Goal: Task Accomplishment & Management: Complete application form

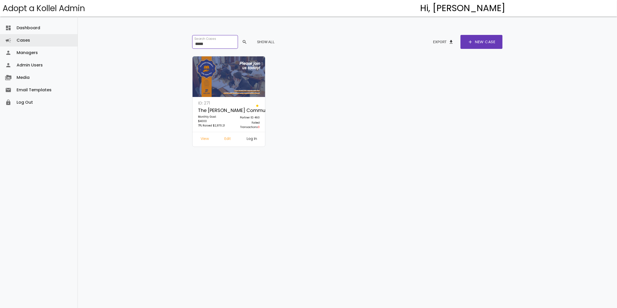
drag, startPoint x: 222, startPoint y: 45, endPoint x: 173, endPoint y: 47, distance: 48.2
click at [173, 47] on div "dashboard Dashboard attach_money Transactions keyboard_arrow_right attach_money…" at bounding box center [347, 146] width 539 height 292
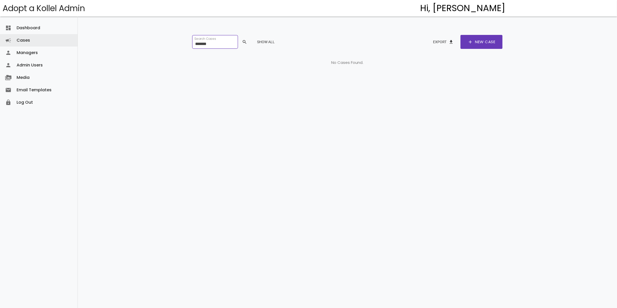
type input "*******"
click at [247, 41] on span "search" at bounding box center [244, 41] width 5 height 9
click at [23, 38] on link "Cases campaign" at bounding box center [38, 40] width 77 height 12
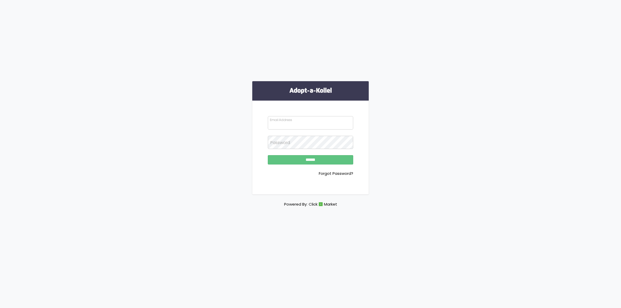
type input "**********"
click at [325, 157] on input "******" at bounding box center [310, 159] width 85 height 9
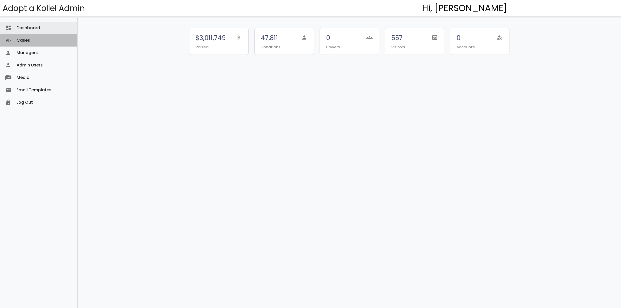
click at [28, 40] on link "Cases campaign" at bounding box center [38, 40] width 77 height 12
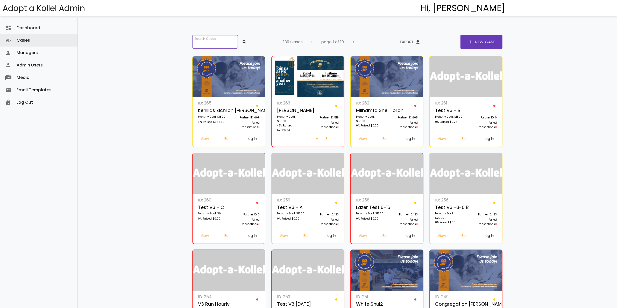
click at [226, 46] on input "search" at bounding box center [215, 41] width 46 height 13
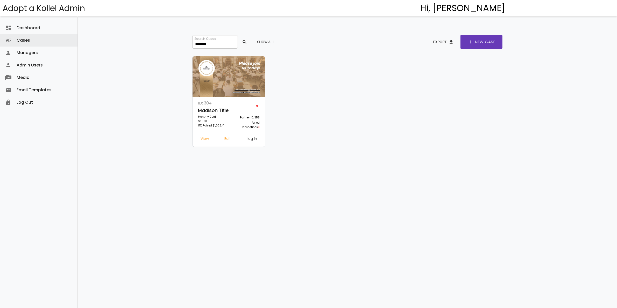
click at [254, 137] on link "Log In" at bounding box center [251, 139] width 19 height 9
drag, startPoint x: 202, startPoint y: 42, endPoint x: 179, endPoint y: 42, distance: 23.6
click at [179, 42] on div "Search Cases ******* search Show All Export file_download add New Case ID: 304 …" at bounding box center [347, 146] width 337 height 292
click at [218, 42] on input "*******" at bounding box center [215, 41] width 46 height 13
drag, startPoint x: 217, startPoint y: 42, endPoint x: 171, endPoint y: 44, distance: 46.1
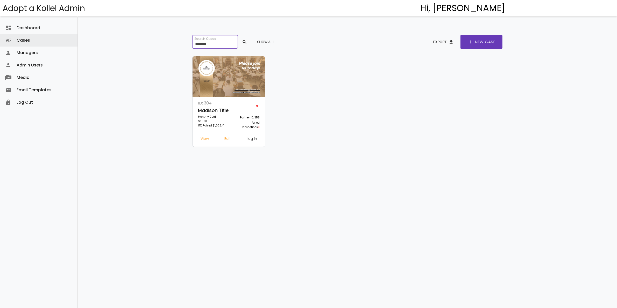
click at [171, 44] on div "dashboard Dashboard attach_money Transactions keyboard_arrow_right attach_money…" at bounding box center [347, 146] width 539 height 292
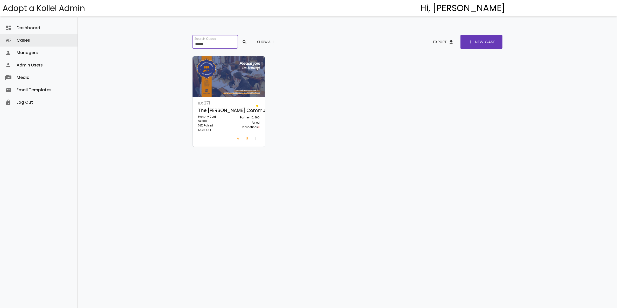
type input "*****"
click at [254, 139] on link "Log In" at bounding box center [256, 139] width 10 height 9
click at [251, 139] on link "Log In" at bounding box center [256, 139] width 10 height 9
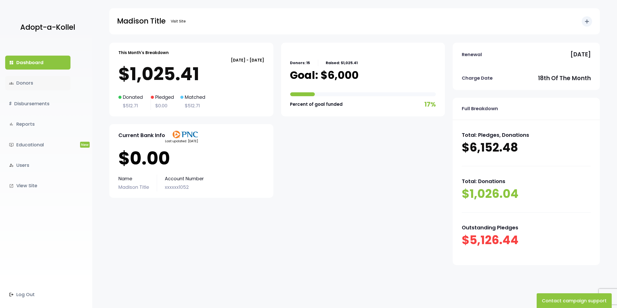
click at [35, 85] on link "groups Donors" at bounding box center [37, 83] width 65 height 14
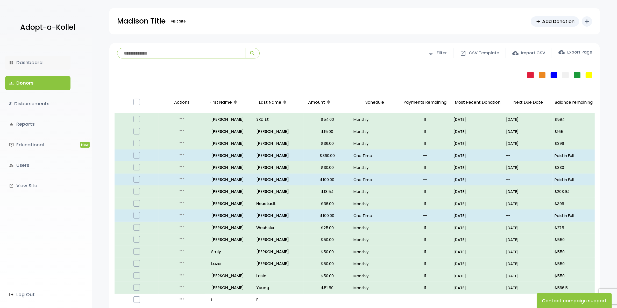
click at [28, 63] on link "dashboard Dashboard" at bounding box center [37, 63] width 65 height 14
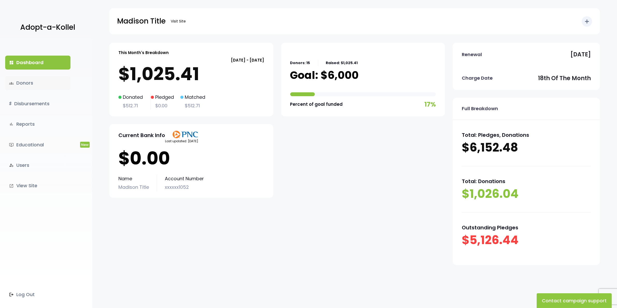
click at [29, 80] on link "groups Donors" at bounding box center [37, 83] width 65 height 14
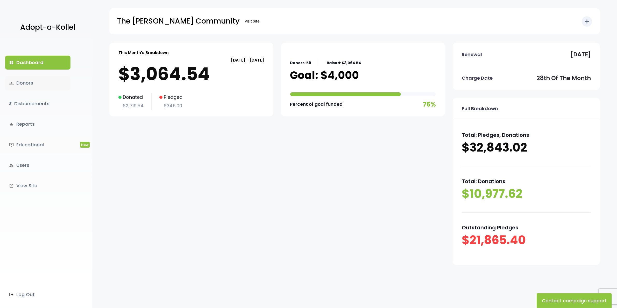
click at [29, 82] on link "groups Donors" at bounding box center [37, 83] width 65 height 14
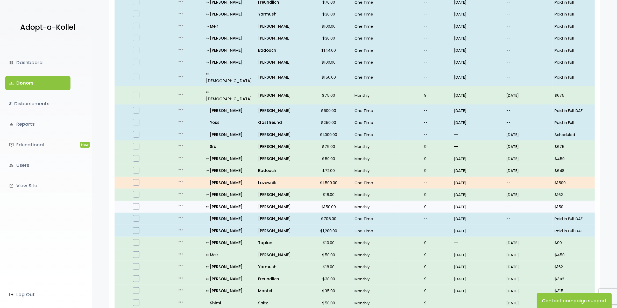
scroll to position [194, 0]
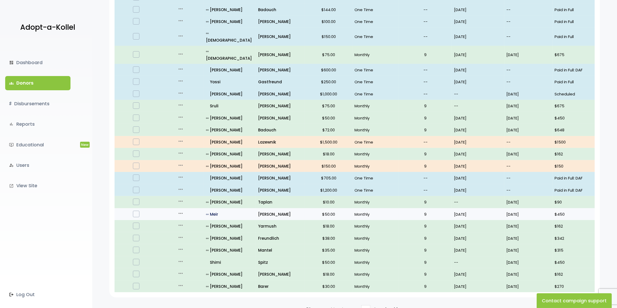
click at [217, 211] on p "all_inclusive Meir" at bounding box center [230, 214] width 48 height 7
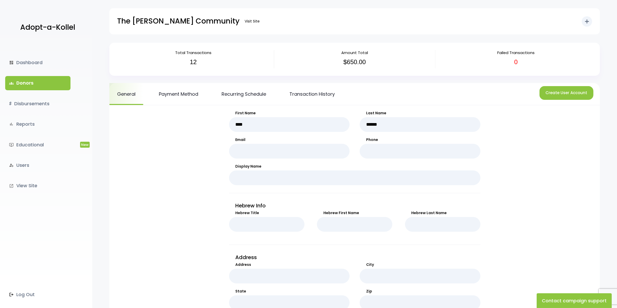
click at [24, 81] on link "groups Donors" at bounding box center [37, 83] width 65 height 14
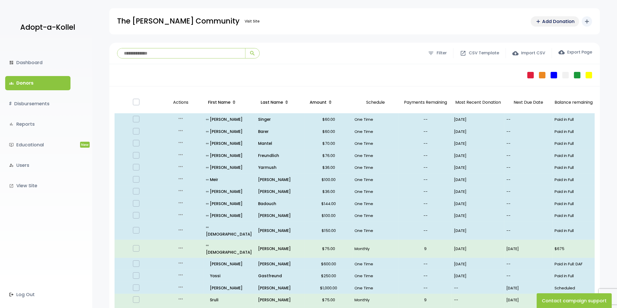
click at [551, 21] on span "Add Donation" at bounding box center [558, 21] width 32 height 7
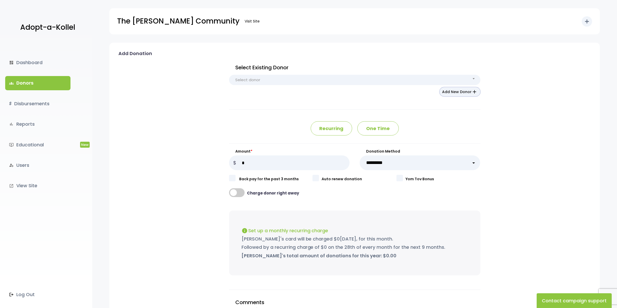
click at [462, 89] on button "Add New Donor add" at bounding box center [459, 91] width 41 height 9
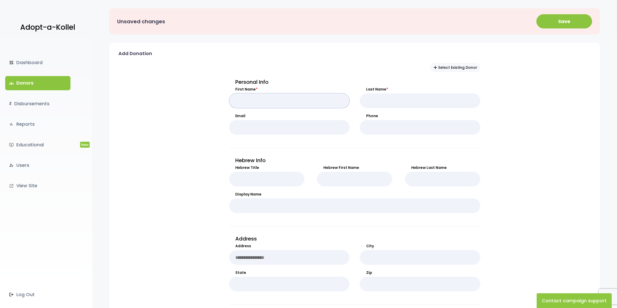
click at [296, 104] on input "First Name *" at bounding box center [289, 100] width 121 height 15
type input "*"
click at [293, 156] on p "Hebrew Info" at bounding box center [354, 160] width 251 height 9
click at [279, 131] on input "Email" at bounding box center [289, 127] width 121 height 15
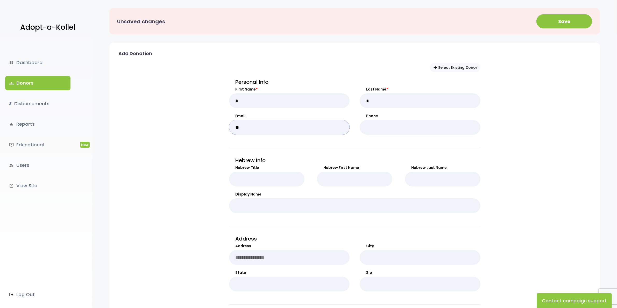
type input "**********"
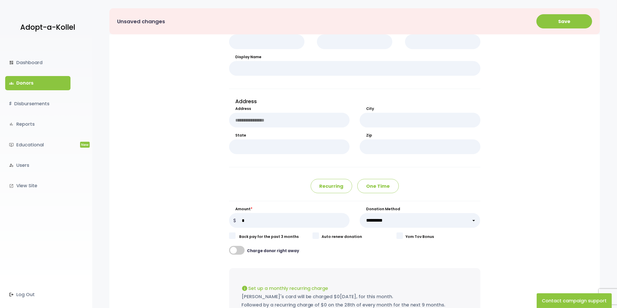
scroll to position [227, 0]
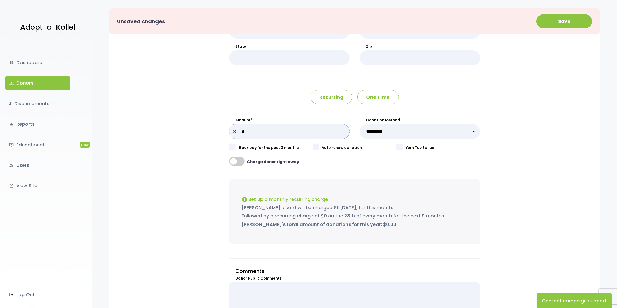
drag, startPoint x: 253, startPoint y: 134, endPoint x: 242, endPoint y: 131, distance: 12.0
click at [242, 131] on input "Amount *" at bounding box center [289, 131] width 121 height 15
type input "*"
click at [233, 148] on label at bounding box center [232, 147] width 6 height 6
click at [404, 132] on select "**********" at bounding box center [419, 131] width 121 height 15
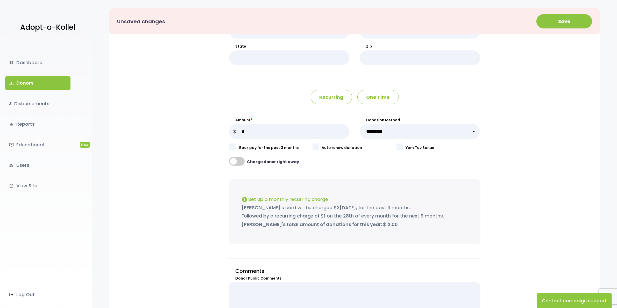
click at [404, 131] on select "**********" at bounding box center [419, 131] width 121 height 15
select select "**"
click at [359, 125] on select "**********" at bounding box center [419, 131] width 121 height 15
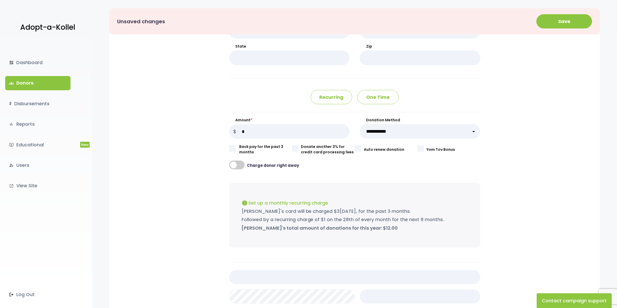
click at [232, 148] on label at bounding box center [232, 149] width 6 height 6
click at [567, 21] on button "Save" at bounding box center [564, 21] width 56 height 14
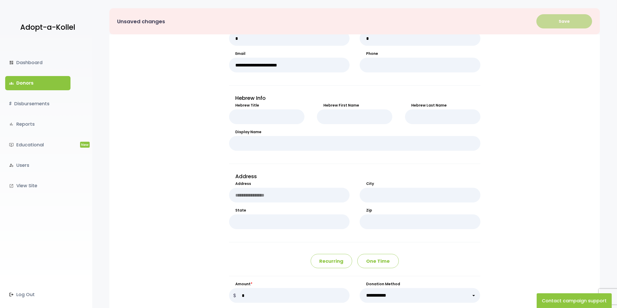
scroll to position [65, 0]
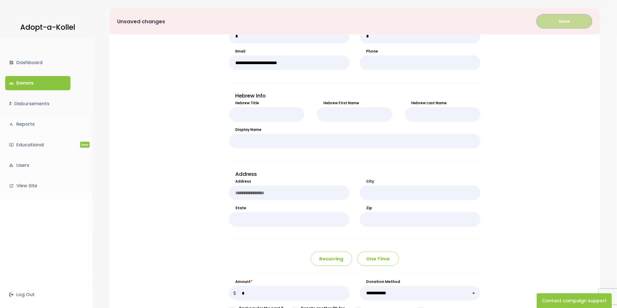
click at [570, 20] on button "Save" at bounding box center [564, 21] width 56 height 14
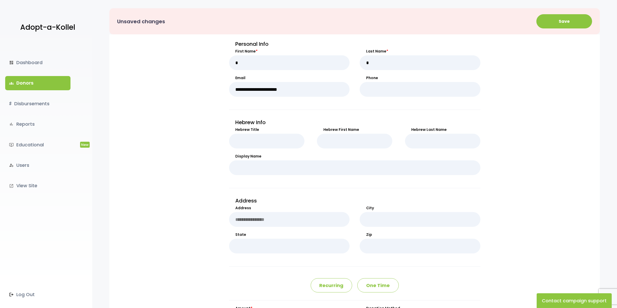
scroll to position [0, 0]
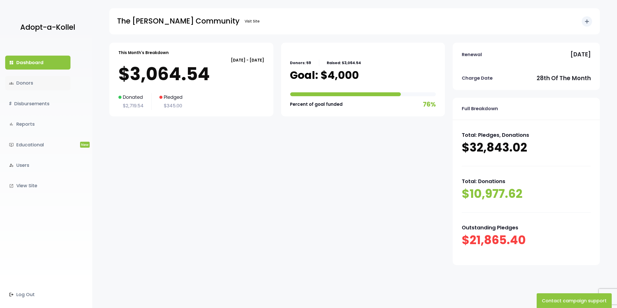
click at [27, 82] on link "groups Donors" at bounding box center [37, 83] width 65 height 14
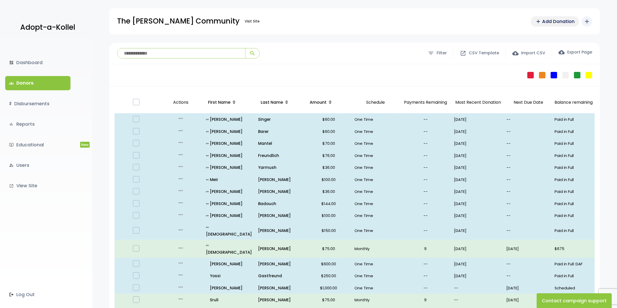
click at [555, 23] on span "Add Donation" at bounding box center [558, 21] width 32 height 7
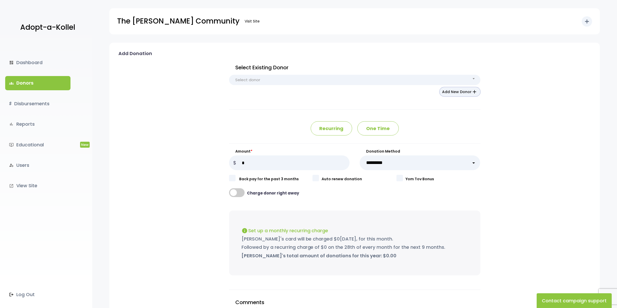
click at [456, 91] on button "Add New Donor add" at bounding box center [459, 91] width 41 height 9
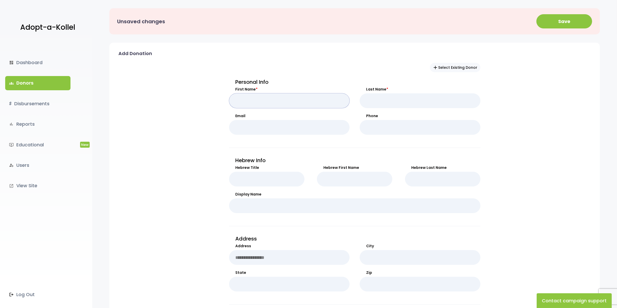
click at [283, 102] on input "First Name *" at bounding box center [289, 100] width 121 height 15
type input "*"
drag, startPoint x: 207, startPoint y: 172, endPoint x: 210, endPoint y: 171, distance: 2.6
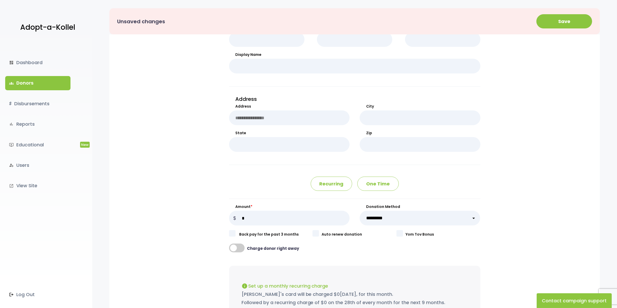
scroll to position [194, 0]
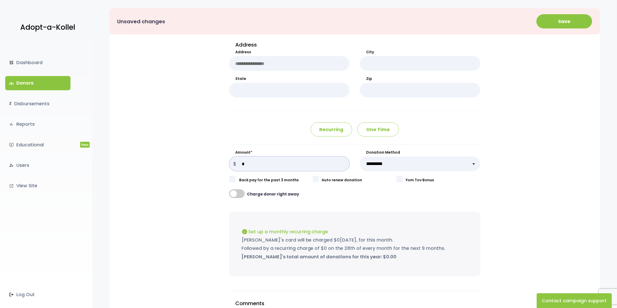
drag, startPoint x: 263, startPoint y: 168, endPoint x: 216, endPoint y: 168, distance: 47.4
click at [216, 168] on div "**********" at bounding box center [354, 139] width 472 height 550
type input "*"
click at [379, 167] on select "**********" at bounding box center [419, 164] width 121 height 15
select select "**"
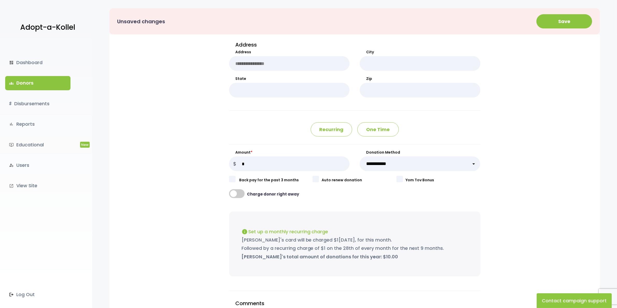
click at [359, 157] on select "**********" at bounding box center [419, 164] width 121 height 15
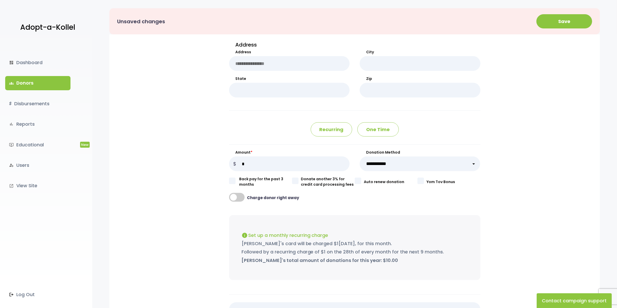
click at [231, 182] on label at bounding box center [232, 181] width 6 height 6
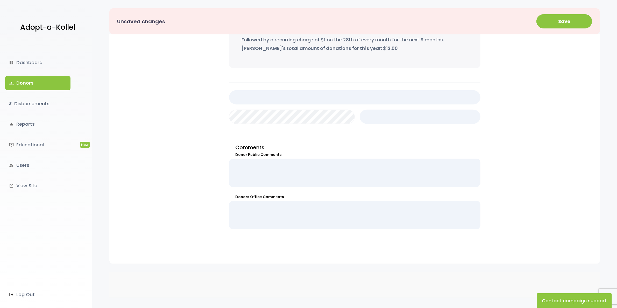
scroll to position [245, 0]
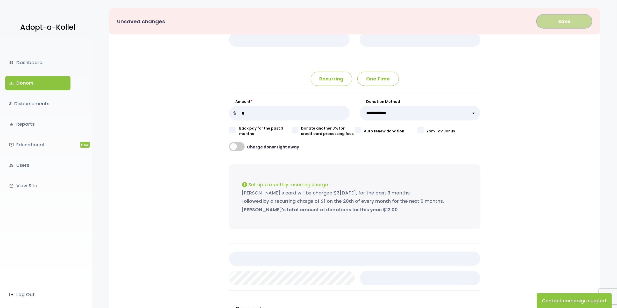
click at [565, 24] on button "Save" at bounding box center [564, 21] width 56 height 14
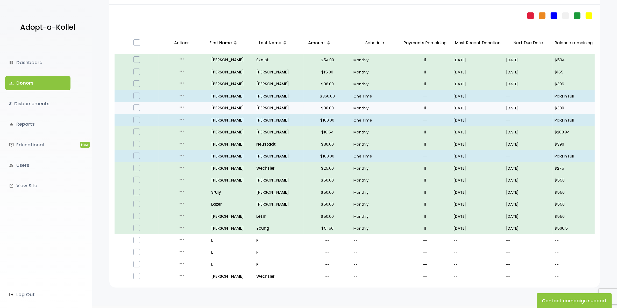
scroll to position [48, 0]
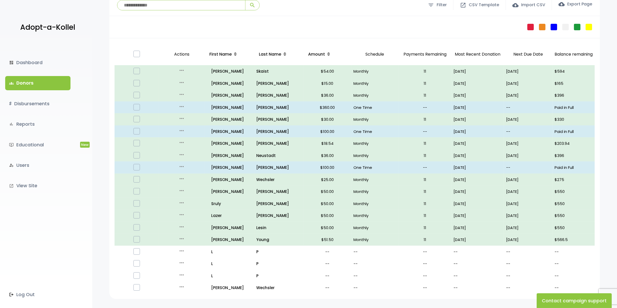
click at [33, 81] on link "groups Donors" at bounding box center [37, 83] width 65 height 14
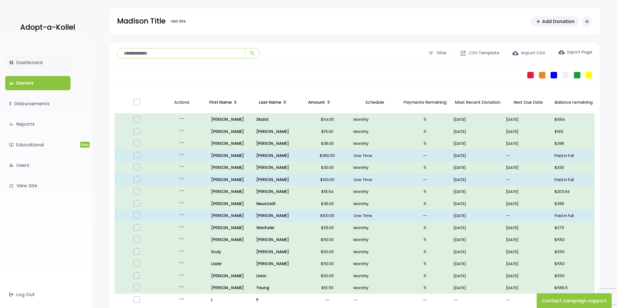
click at [30, 66] on link "dashboard Dashboard" at bounding box center [37, 63] width 65 height 14
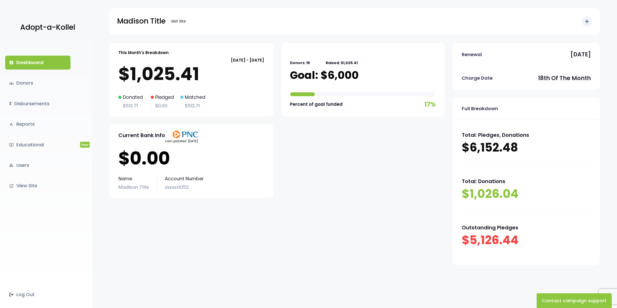
drag, startPoint x: 165, startPoint y: 140, endPoint x: 201, endPoint y: 139, distance: 36.0
click at [201, 139] on div "Current Bank Info Last updated: [DATE]" at bounding box center [191, 137] width 146 height 13
click at [201, 139] on div "Current Bank Info Last updated: July 15" at bounding box center [191, 137] width 146 height 13
drag, startPoint x: 199, startPoint y: 141, endPoint x: 163, endPoint y: 143, distance: 35.2
click at [163, 143] on div "Current Bank Info Last updated: July 15" at bounding box center [191, 137] width 146 height 13
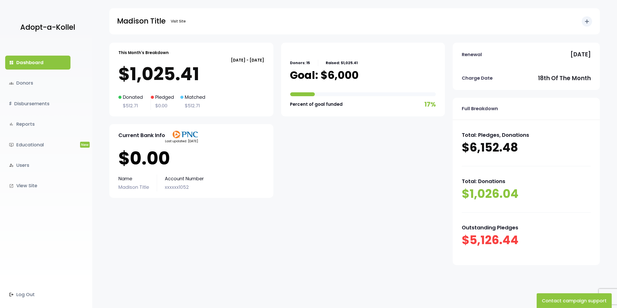
click at [171, 144] on p "Last updated: July 15" at bounding box center [181, 142] width 33 height 6
drag, startPoint x: 197, startPoint y: 144, endPoint x: 164, endPoint y: 143, distance: 32.4
click at [164, 143] on div "Current Bank Info Last updated: July 15" at bounding box center [191, 137] width 146 height 13
click at [206, 143] on div "Current Bank Info Last updated: July 15" at bounding box center [191, 137] width 146 height 13
drag, startPoint x: 196, startPoint y: 141, endPoint x: 163, endPoint y: 144, distance: 33.0
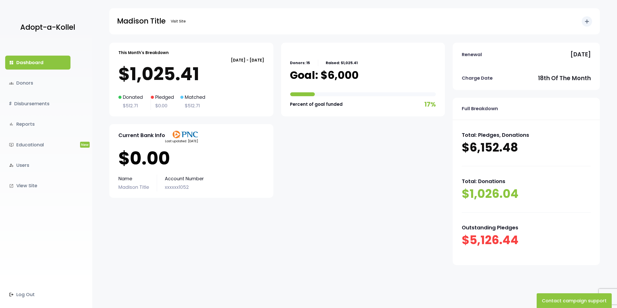
click at [163, 144] on div "Current Bank Info Last updated: July 15 $0.00 Name Madison Title Account Number…" at bounding box center [191, 161] width 164 height 74
click at [223, 136] on div "Current Bank Info Last updated: July 15" at bounding box center [191, 137] width 146 height 13
drag, startPoint x: 196, startPoint y: 142, endPoint x: 165, endPoint y: 143, distance: 31.6
click at [165, 143] on div "Current Bank Info Last updated: July 15" at bounding box center [191, 137] width 146 height 13
click at [188, 131] on img at bounding box center [185, 135] width 26 height 8
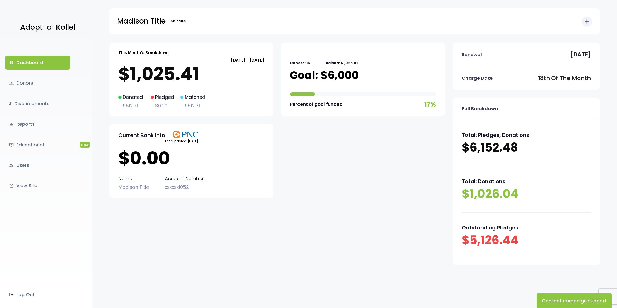
click at [218, 139] on div "Current Bank Info Last updated: July 15" at bounding box center [191, 137] width 146 height 13
